Goal: Task Accomplishment & Management: Use online tool/utility

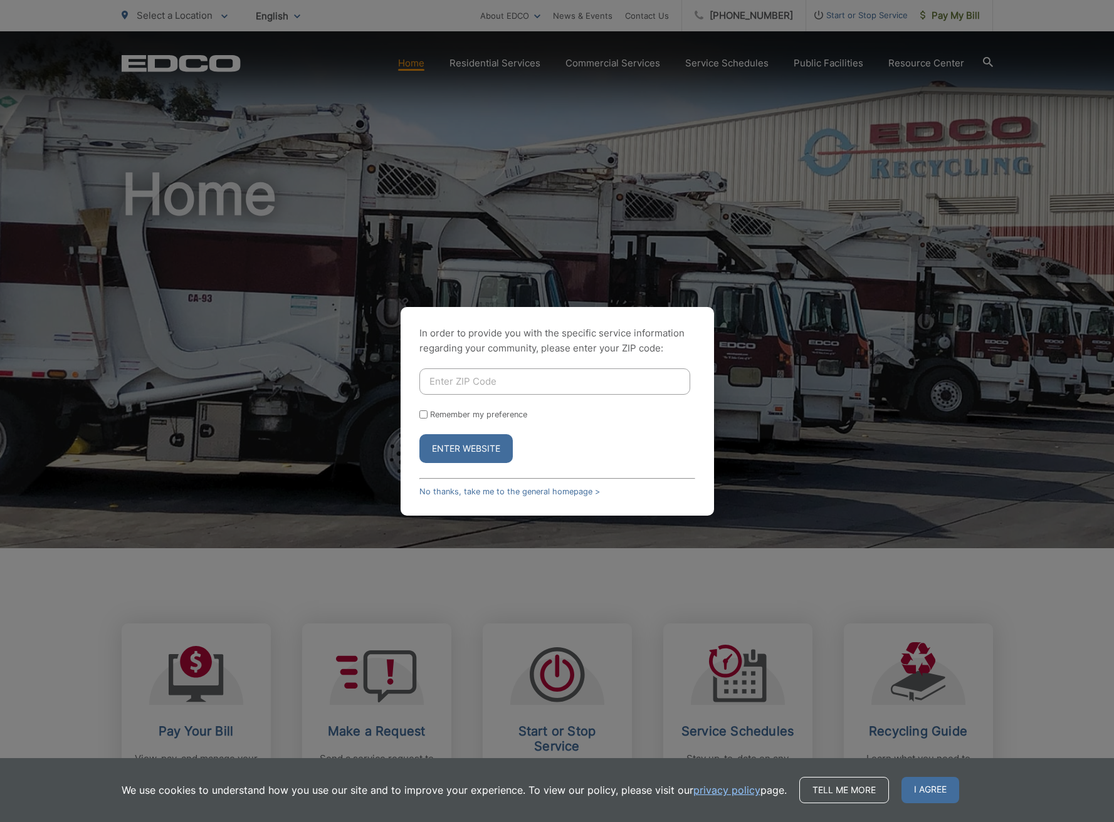
click at [473, 385] on input "Enter ZIP Code" at bounding box center [554, 381] width 271 height 26
type input "92029"
click at [491, 448] on button "Enter Website" at bounding box center [465, 448] width 93 height 29
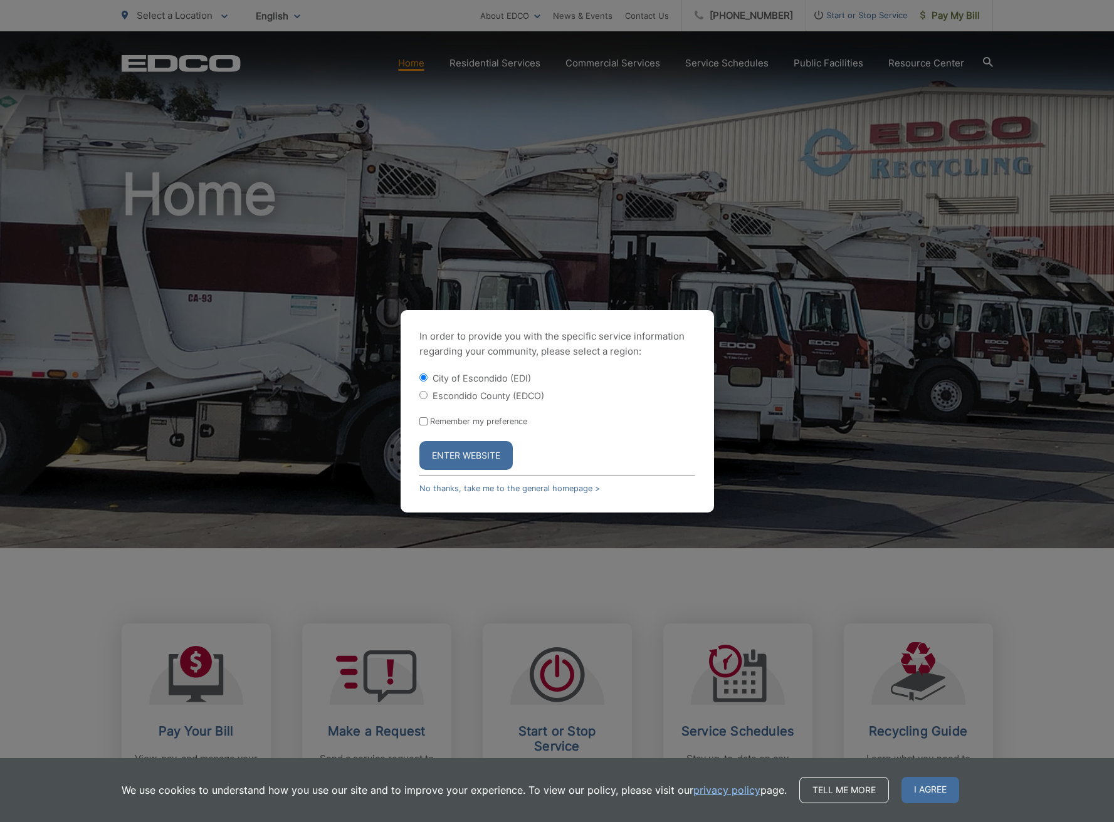
click at [421, 395] on input "Escondido County (EDCO)" at bounding box center [423, 395] width 8 height 8
radio input "true"
drag, startPoint x: 422, startPoint y: 421, endPoint x: 502, endPoint y: 449, distance: 84.8
click at [422, 421] on input "Remember my preference" at bounding box center [423, 421] width 8 height 8
checkbox input "true"
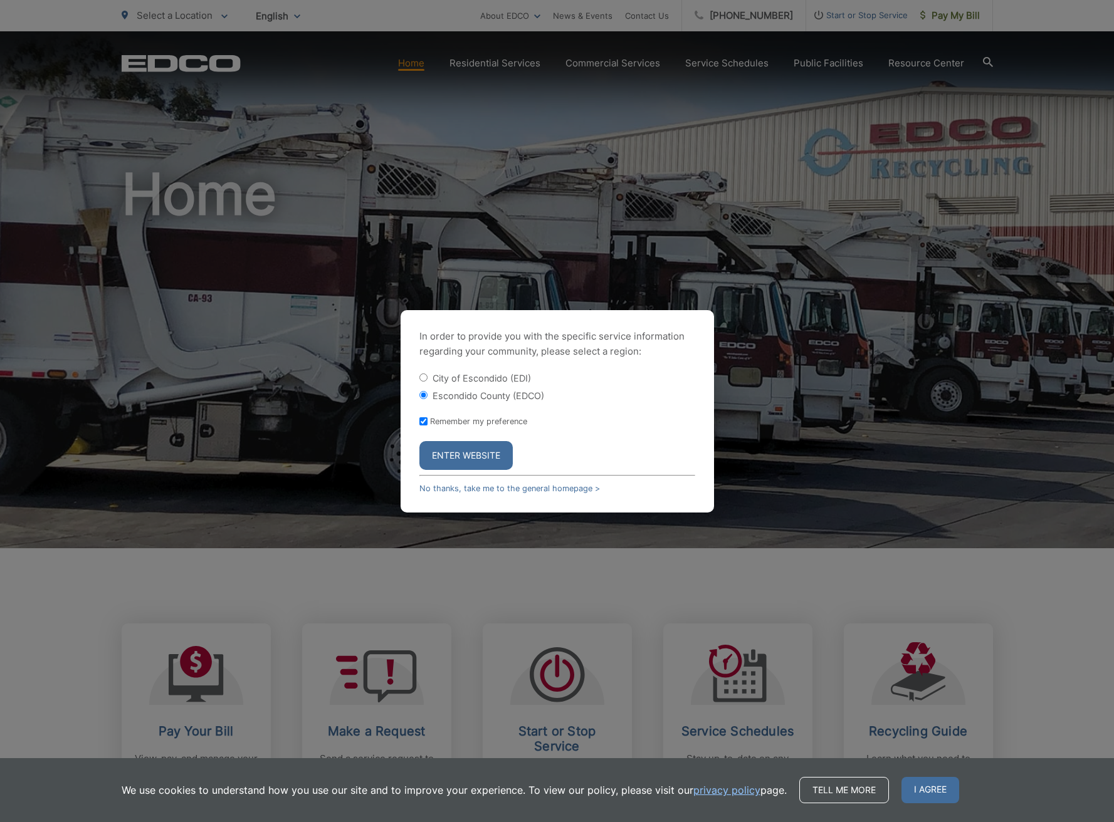
click at [491, 457] on button "Enter Website" at bounding box center [465, 455] width 93 height 29
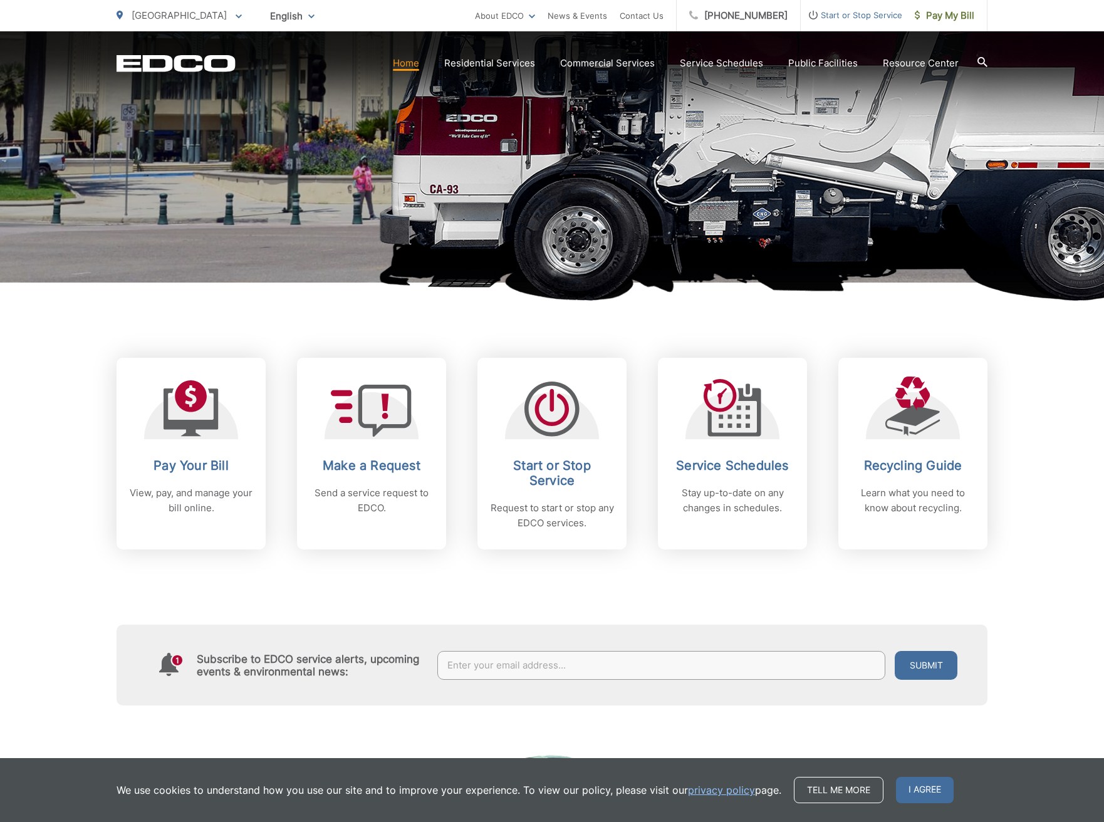
scroll to position [269, 0]
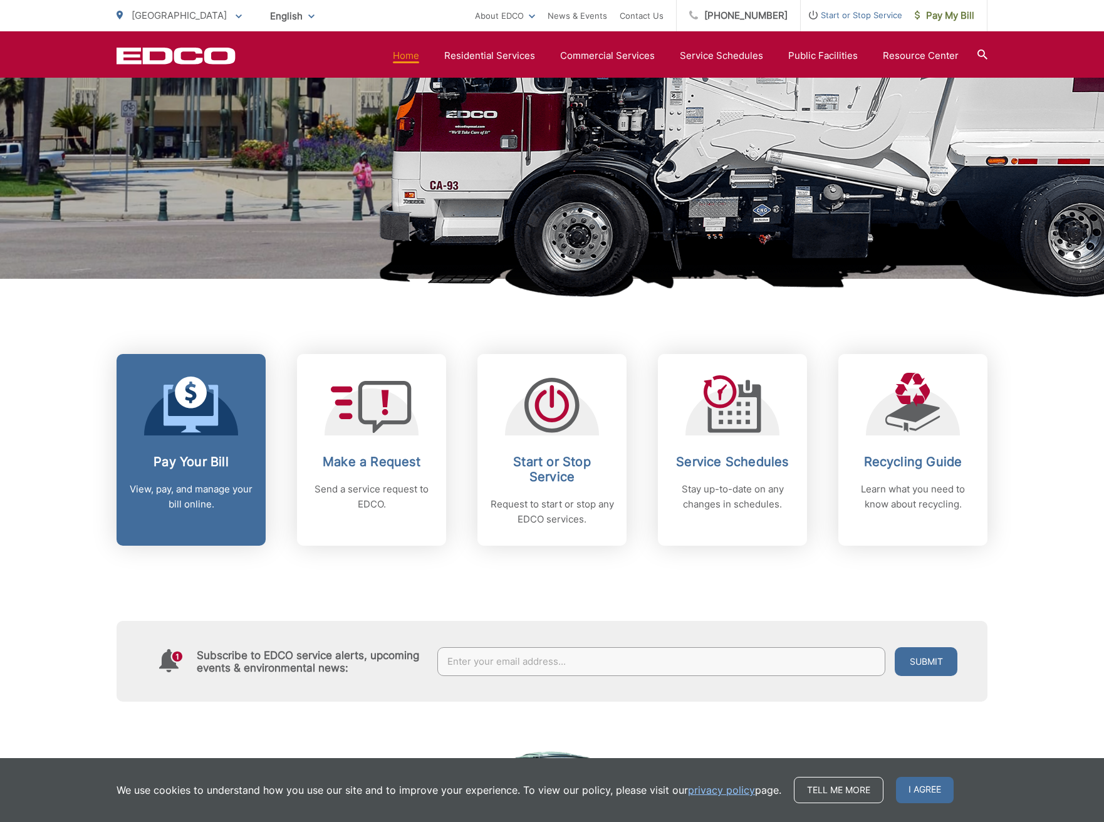
click at [191, 406] on icon at bounding box center [191, 393] width 32 height 32
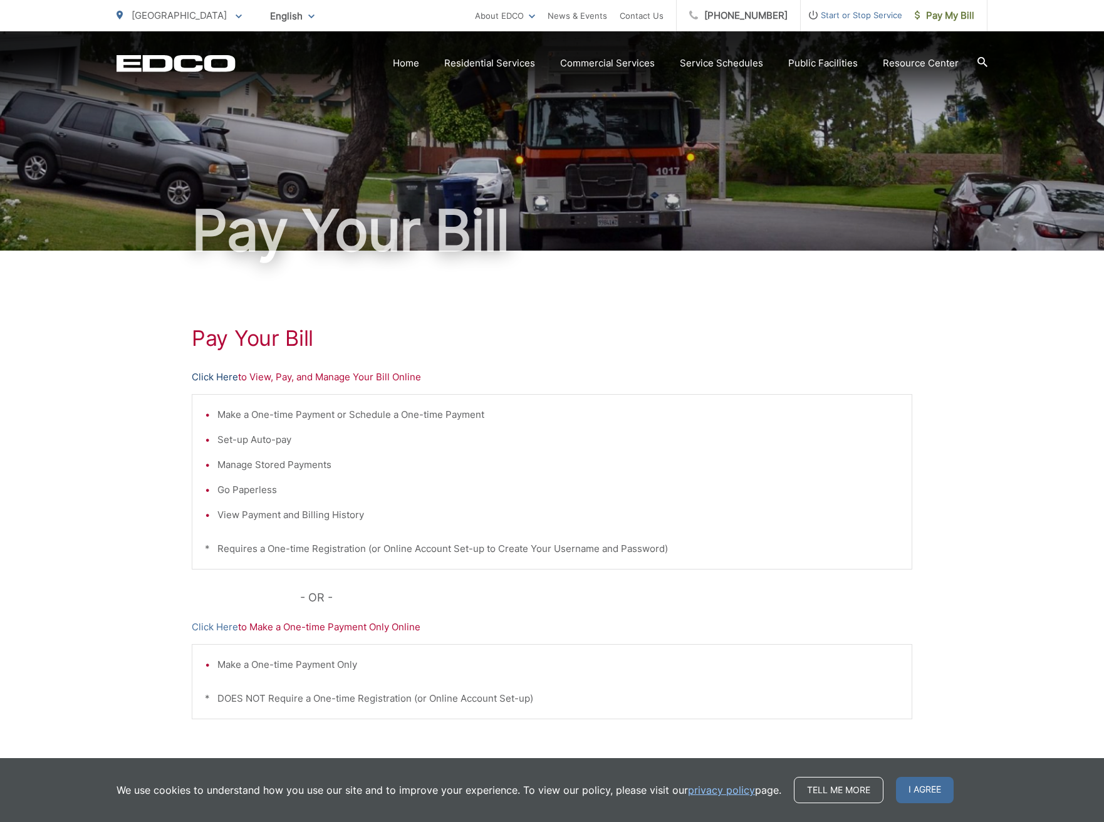
click at [222, 378] on link "Click Here" at bounding box center [215, 377] width 46 height 15
